Goal: Check status: Check status

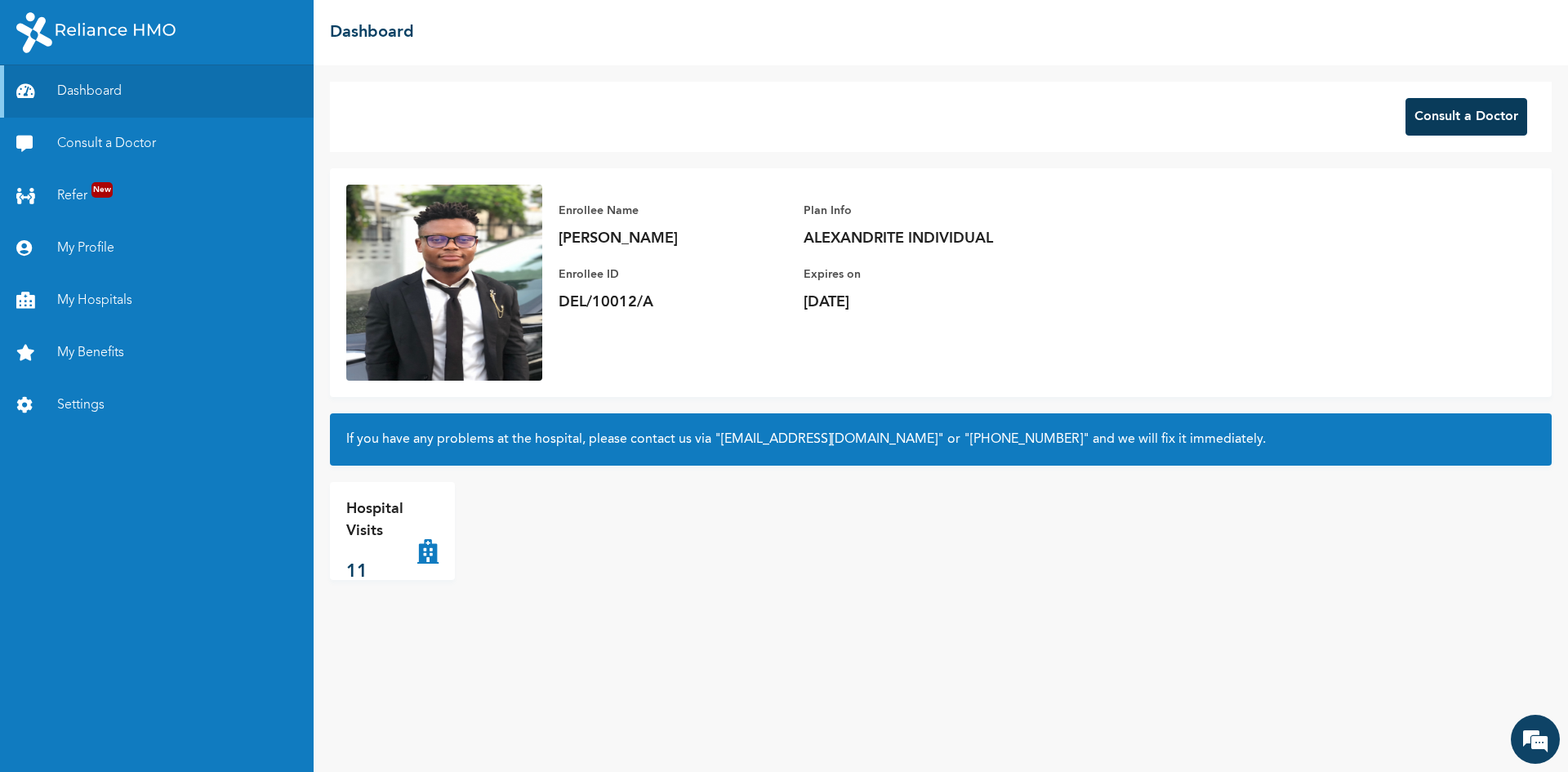
click at [1456, 115] on button "Consult a Doctor" at bounding box center [1466, 117] width 122 height 38
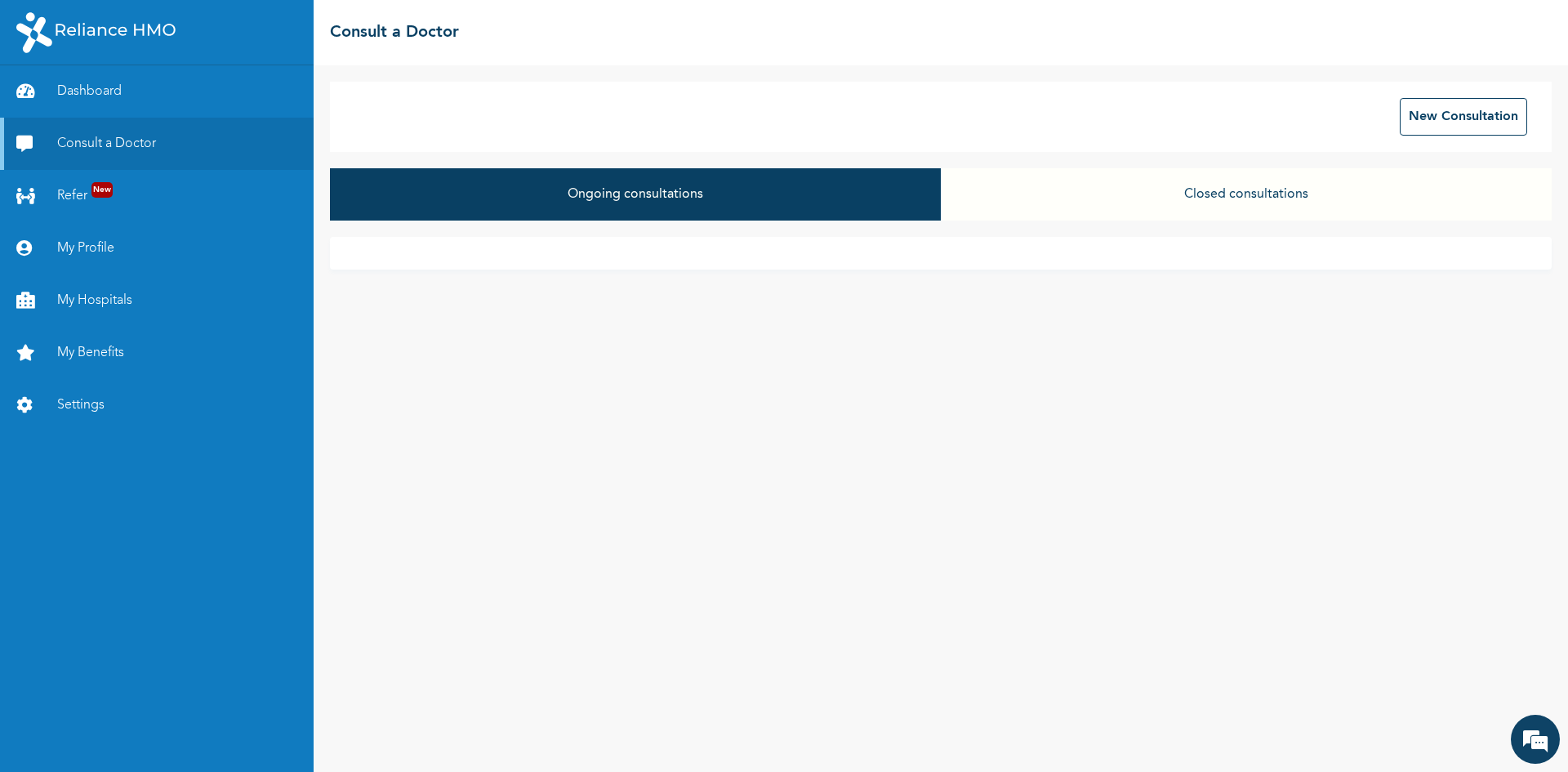
click at [1248, 197] on button "Closed consultations" at bounding box center [1246, 194] width 611 height 52
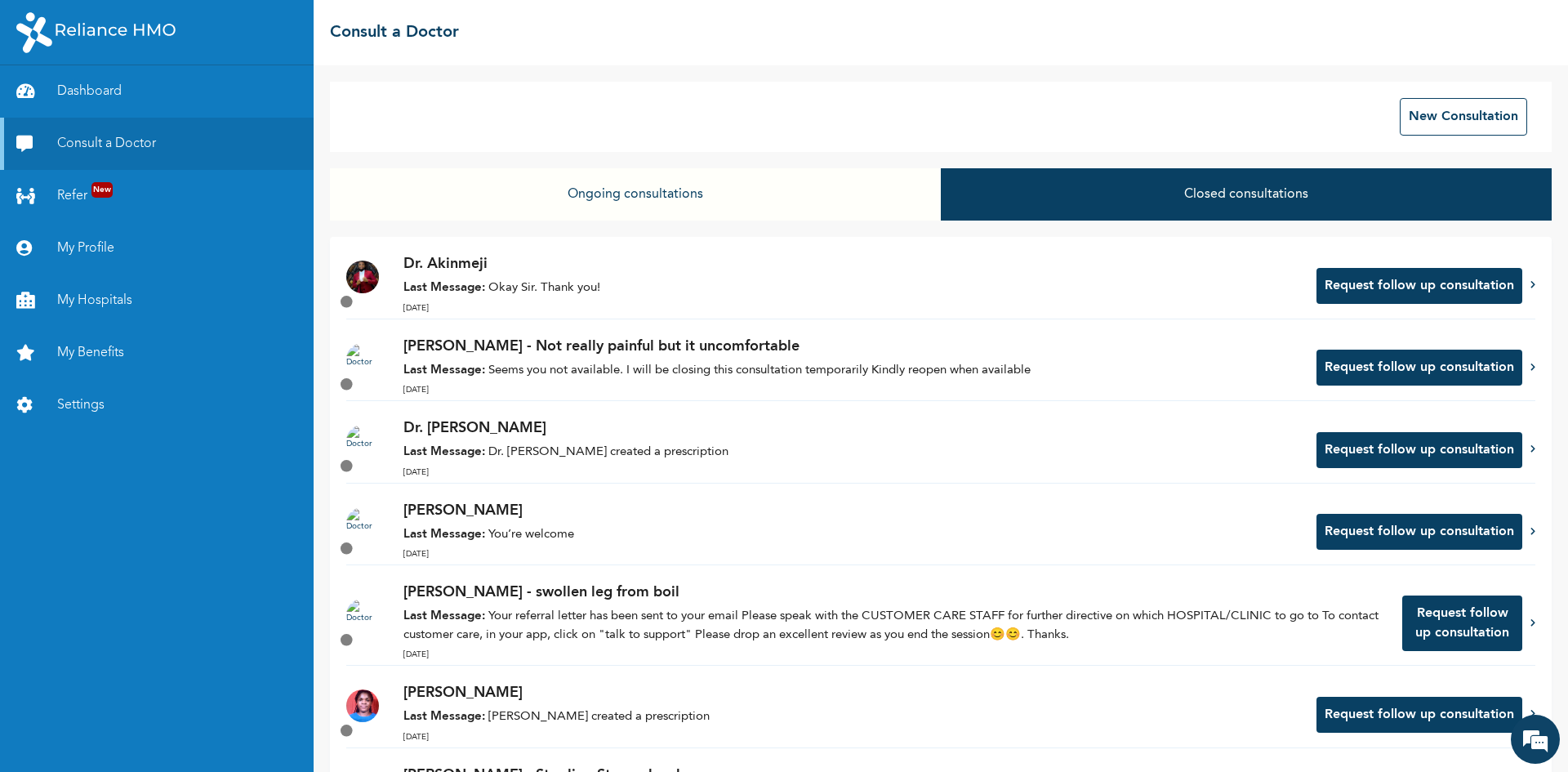
click at [951, 304] on p "[DATE]" at bounding box center [851, 308] width 896 height 12
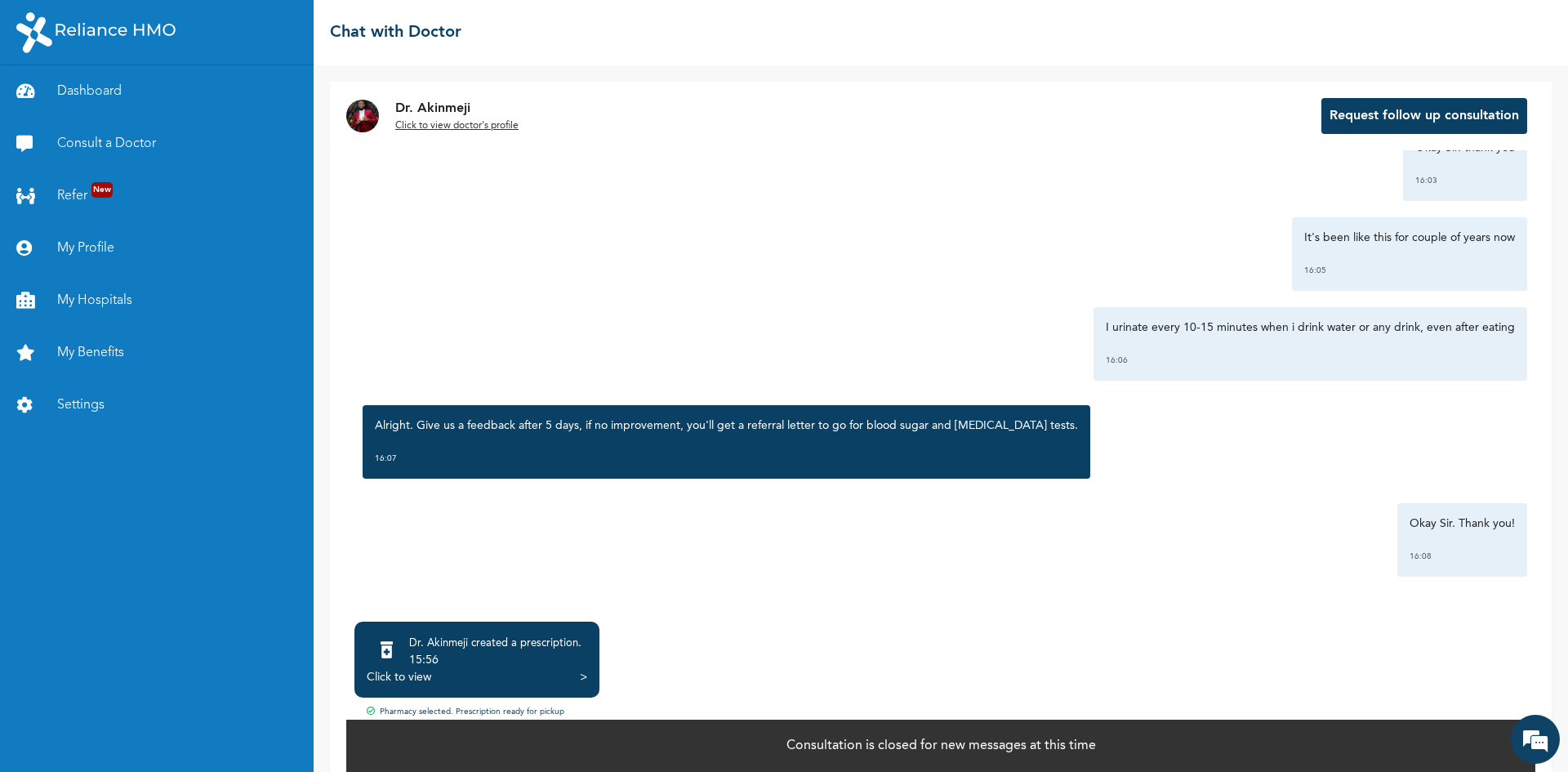
scroll to position [18, 0]
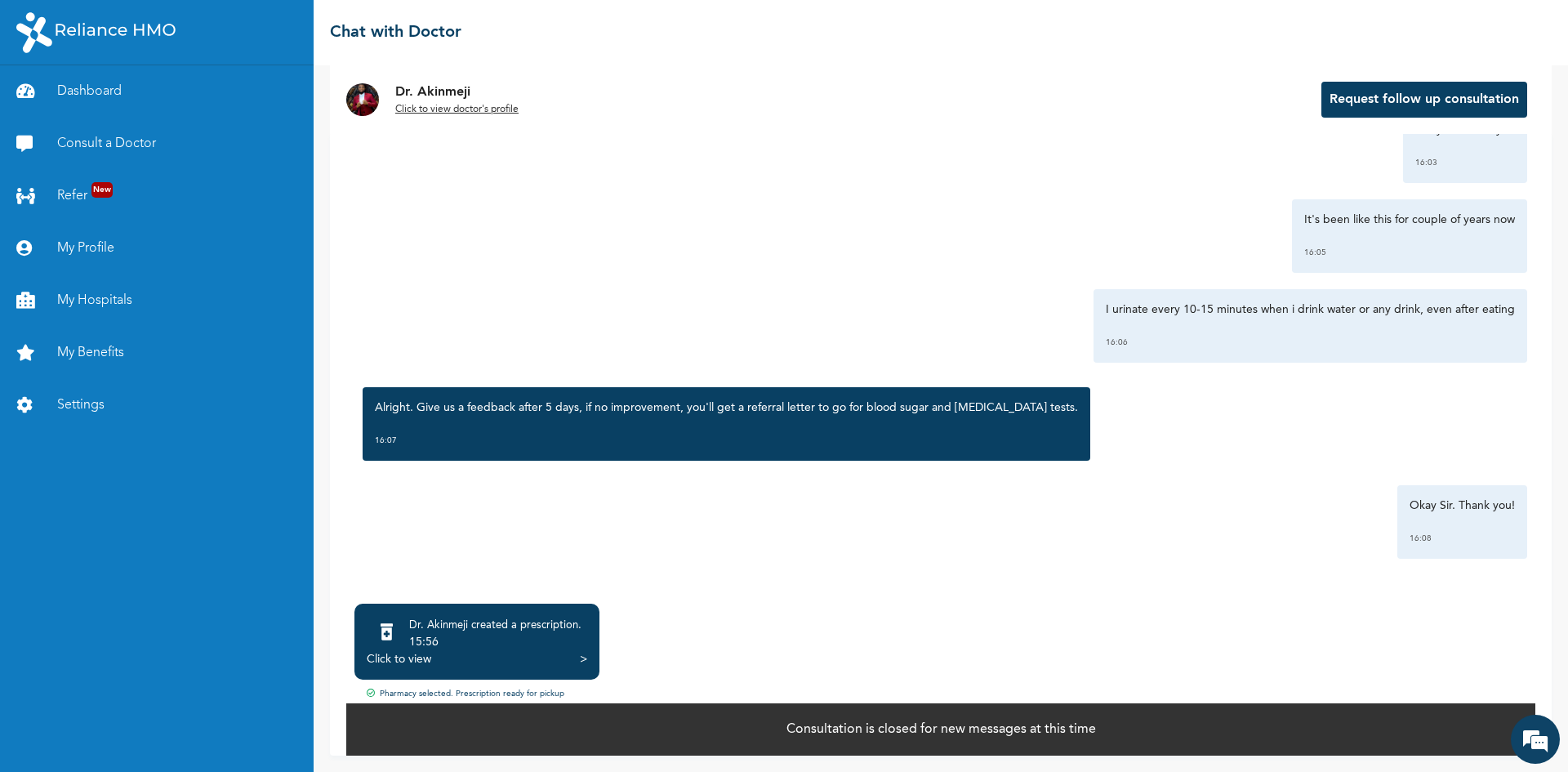
click at [473, 646] on div "15:56" at bounding box center [495, 642] width 172 height 16
click at [585, 657] on div ">" at bounding box center [584, 659] width 8 height 16
click at [67, 87] on link "Dashboard" at bounding box center [157, 91] width 314 height 52
